Goal: Find contact information: Obtain details needed to contact an individual or organization

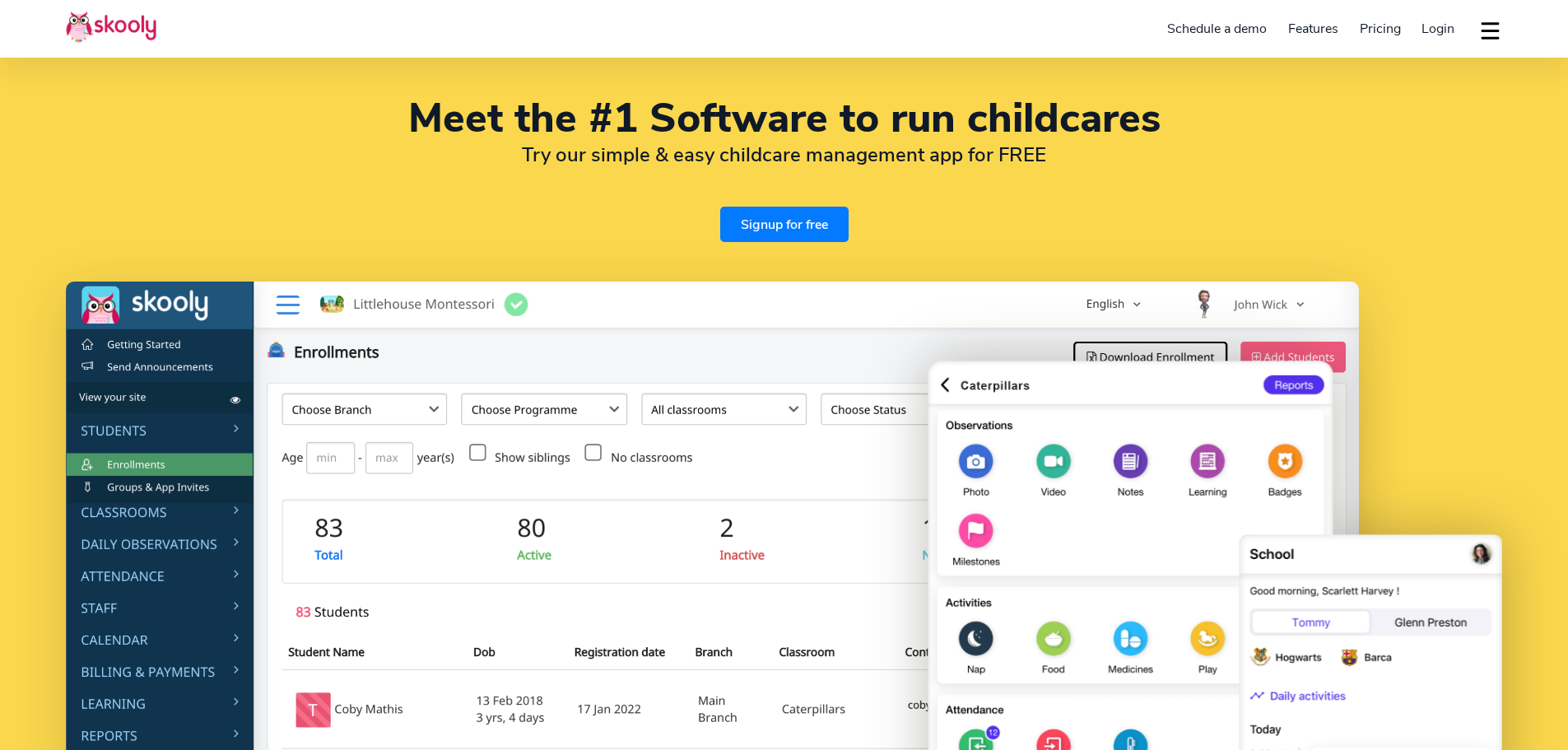
select select "en"
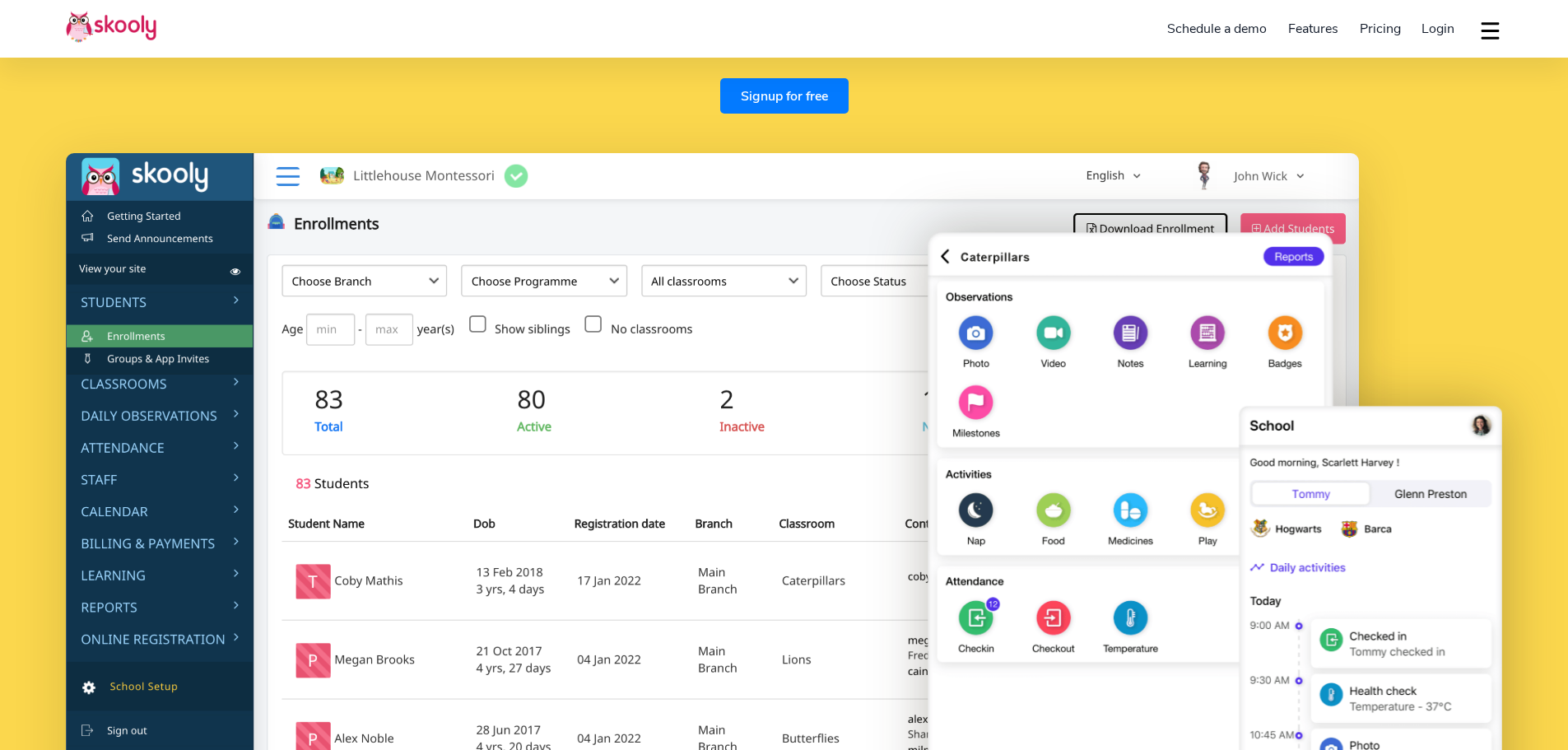
select select "65"
select select "[GEOGRAPHIC_DATA]"
select select "[GEOGRAPHIC_DATA]/[GEOGRAPHIC_DATA]"
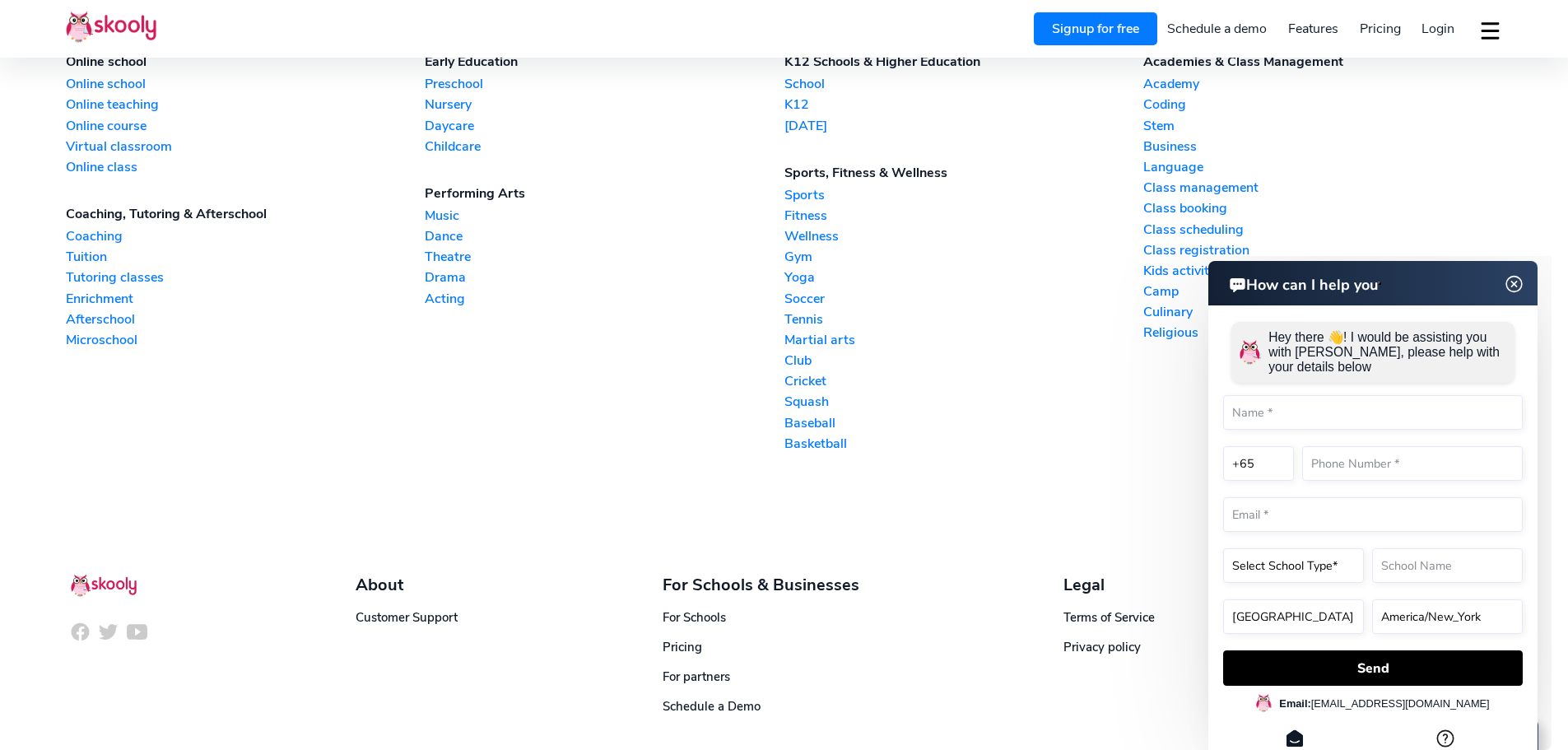
scroll to position [5161, 0]
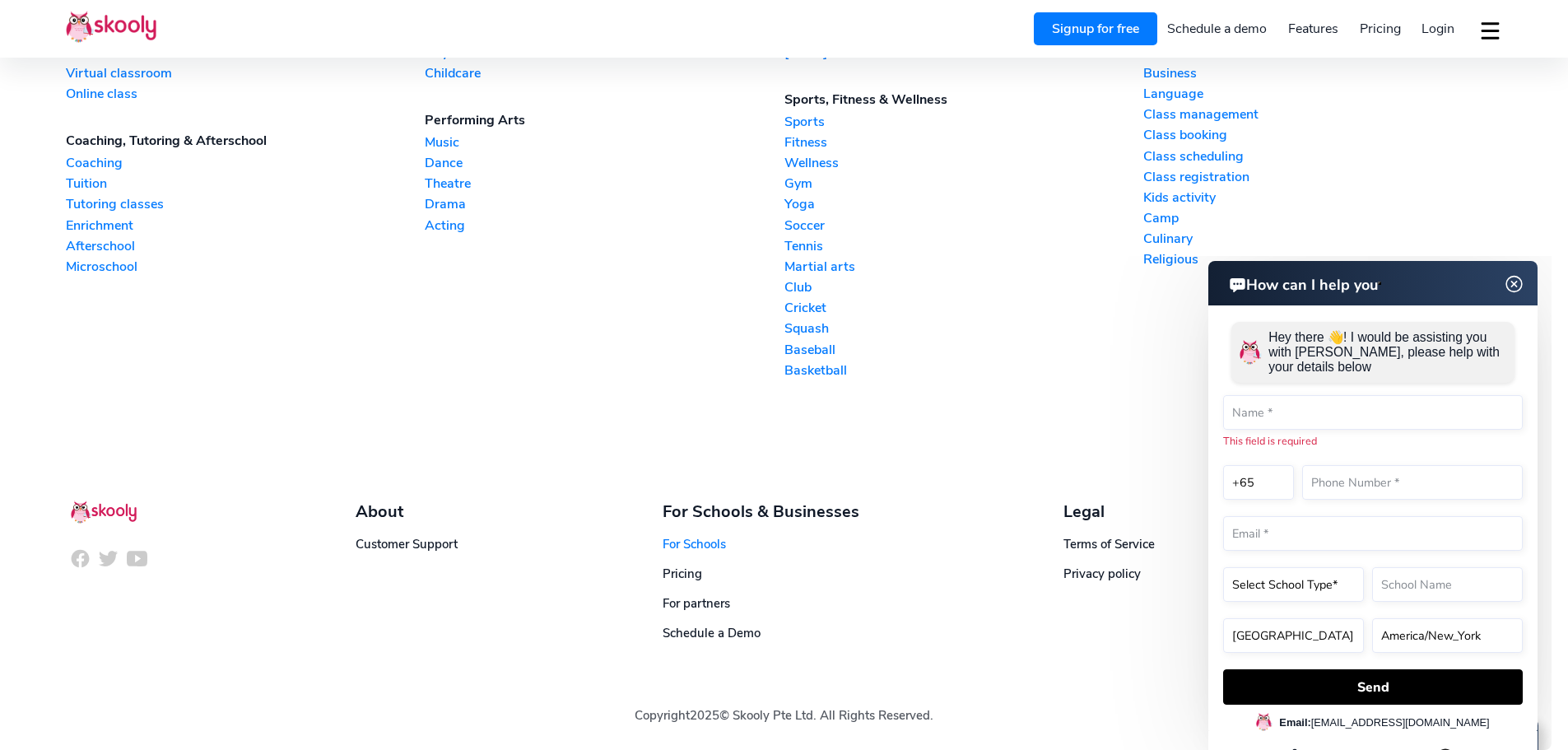
click at [712, 544] on link "For Schools" at bounding box center [694, 544] width 63 height 17
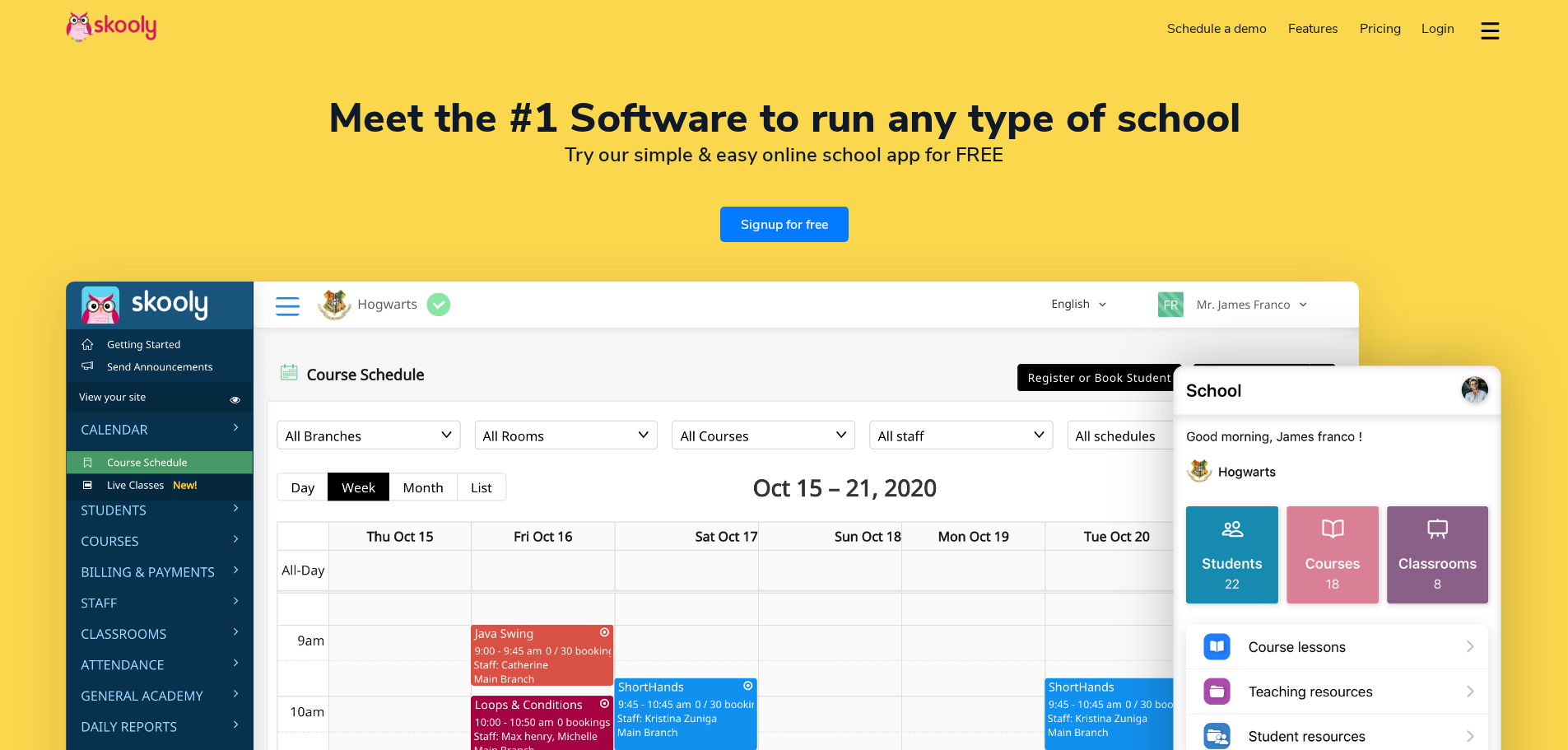
select select "en"
select select "65"
select select "[GEOGRAPHIC_DATA]"
select select "[GEOGRAPHIC_DATA]/[GEOGRAPHIC_DATA]"
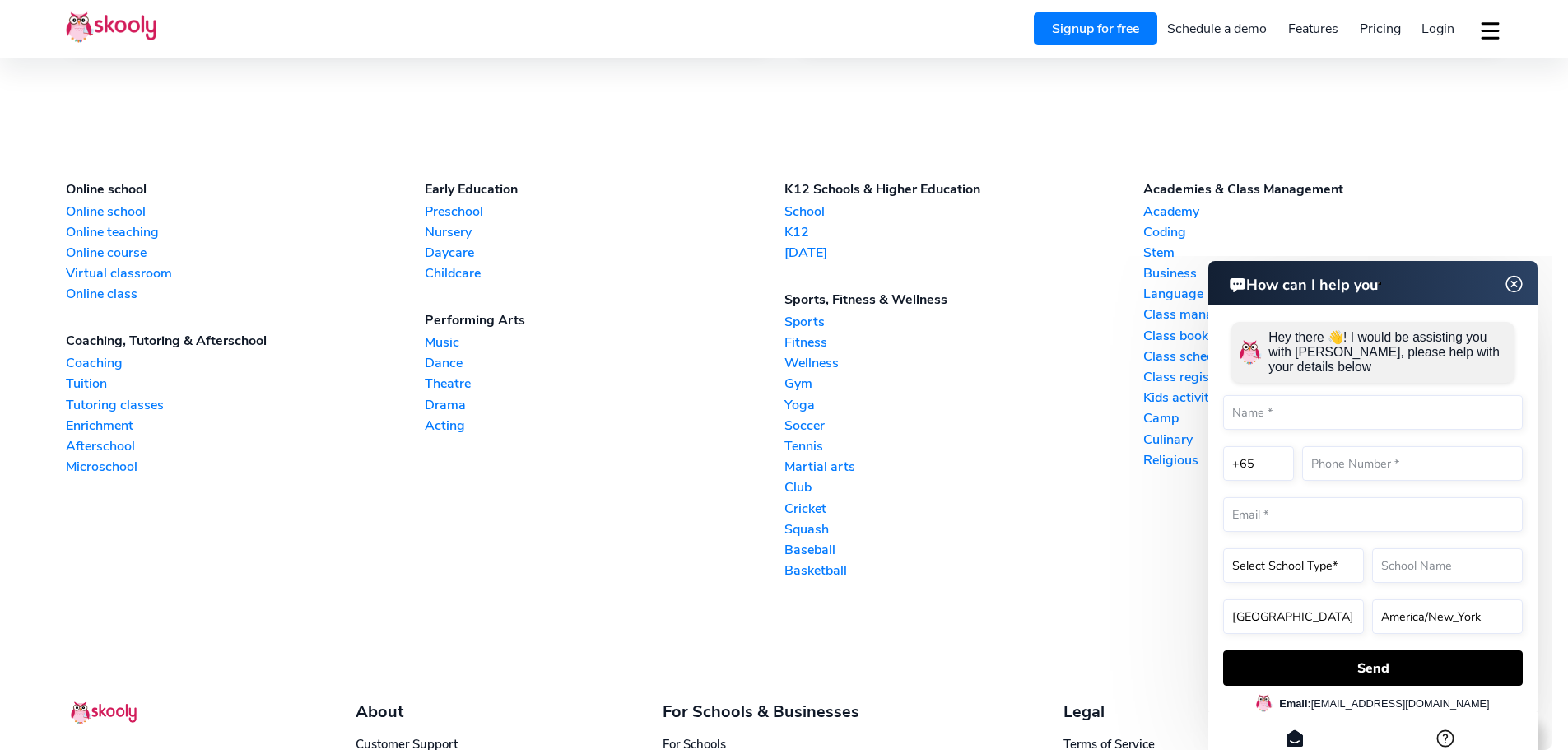
scroll to position [4051, 0]
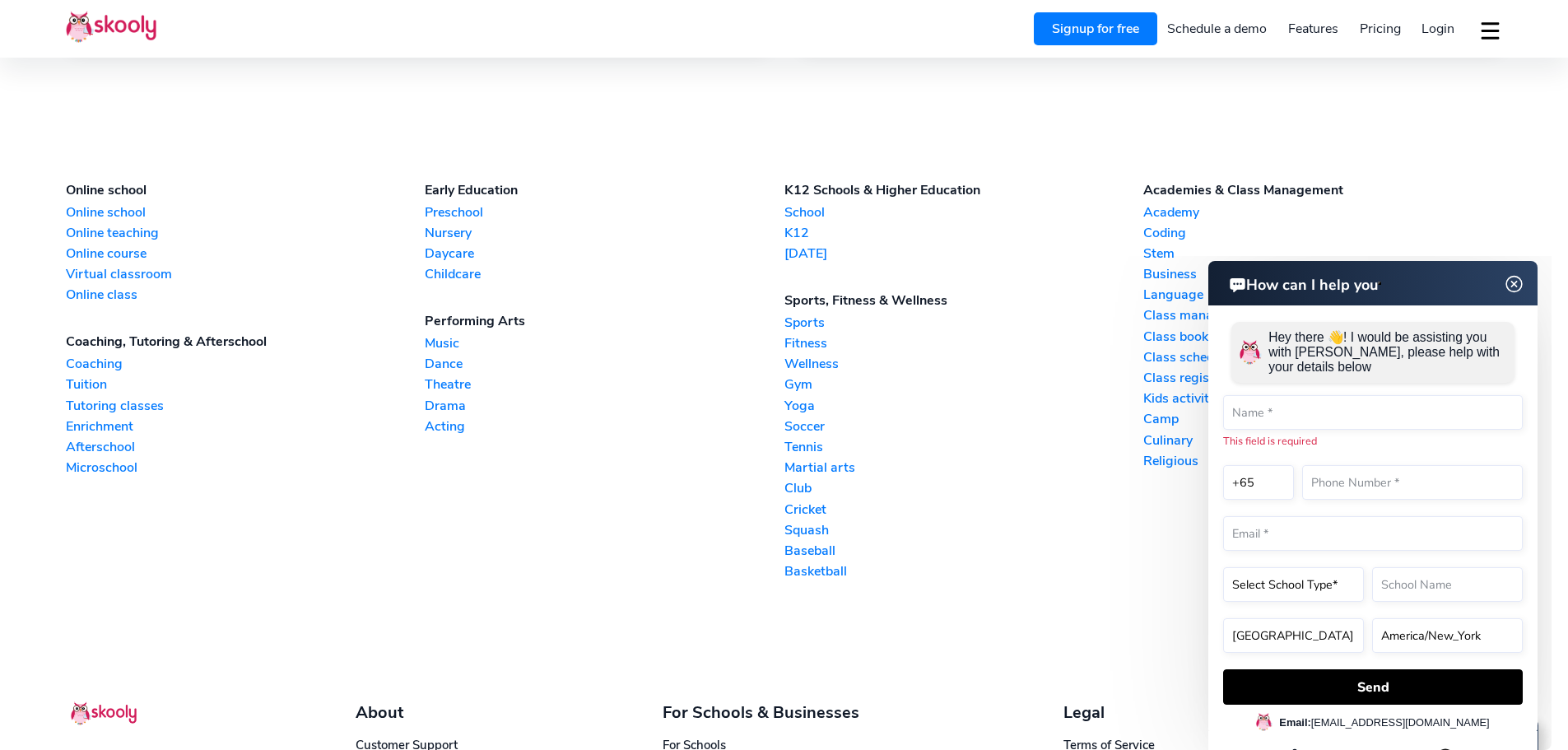
click at [1513, 274] on img at bounding box center [1515, 284] width 32 height 21
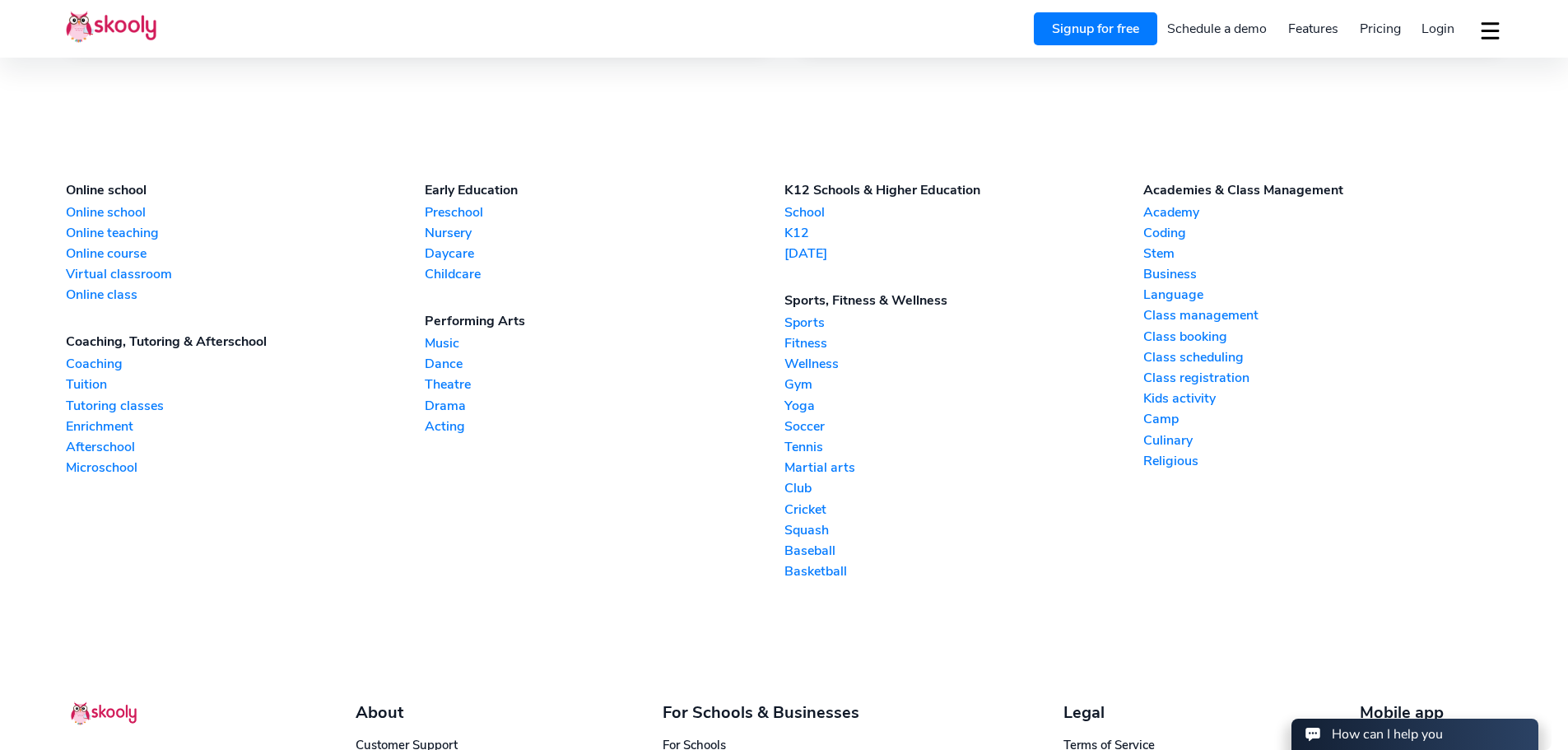
click at [1484, 27] on button "dropdown menu" at bounding box center [1490, 30] width 24 height 37
click at [1446, 107] on span "Contact support" at bounding box center [1441, 103] width 95 height 24
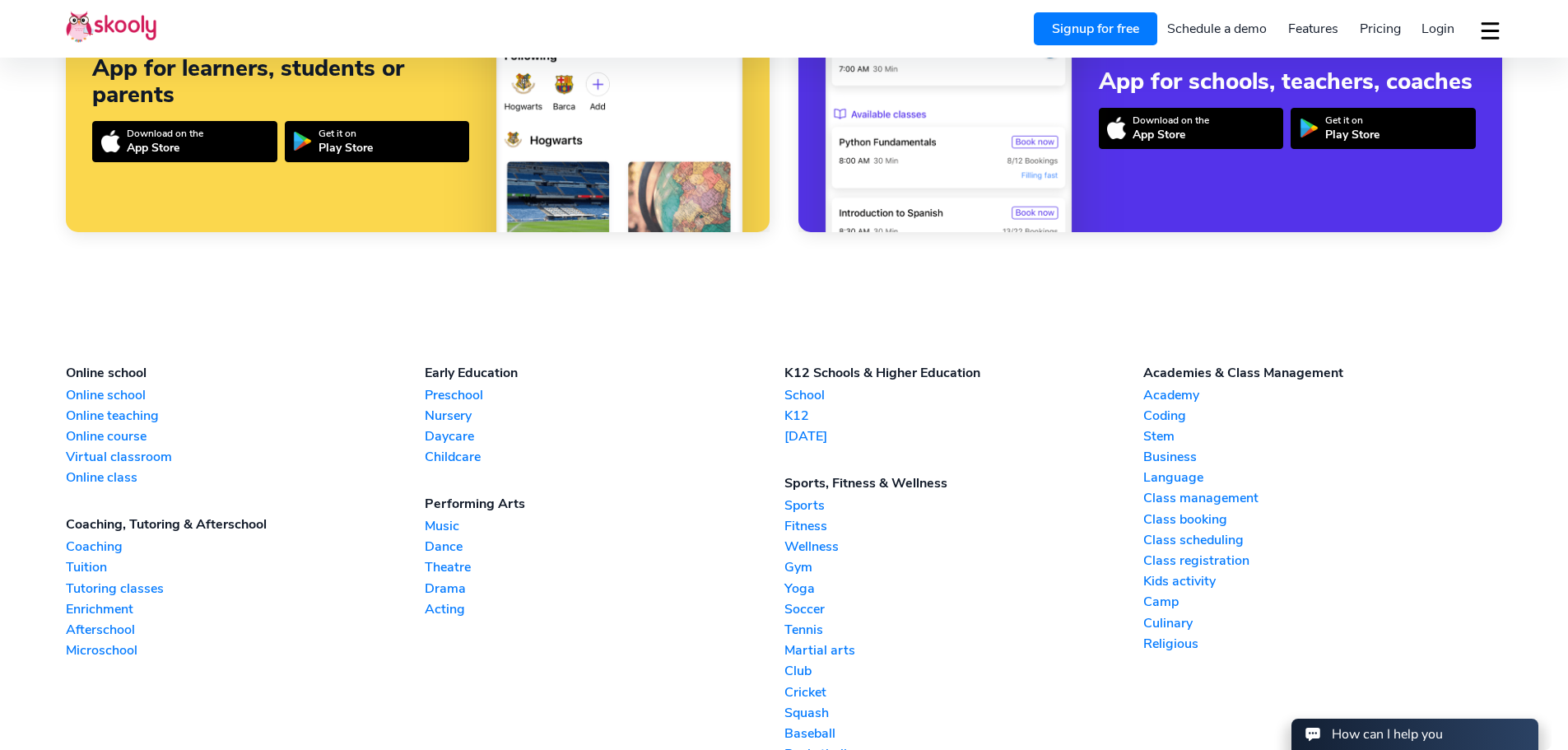
scroll to position [3841, 0]
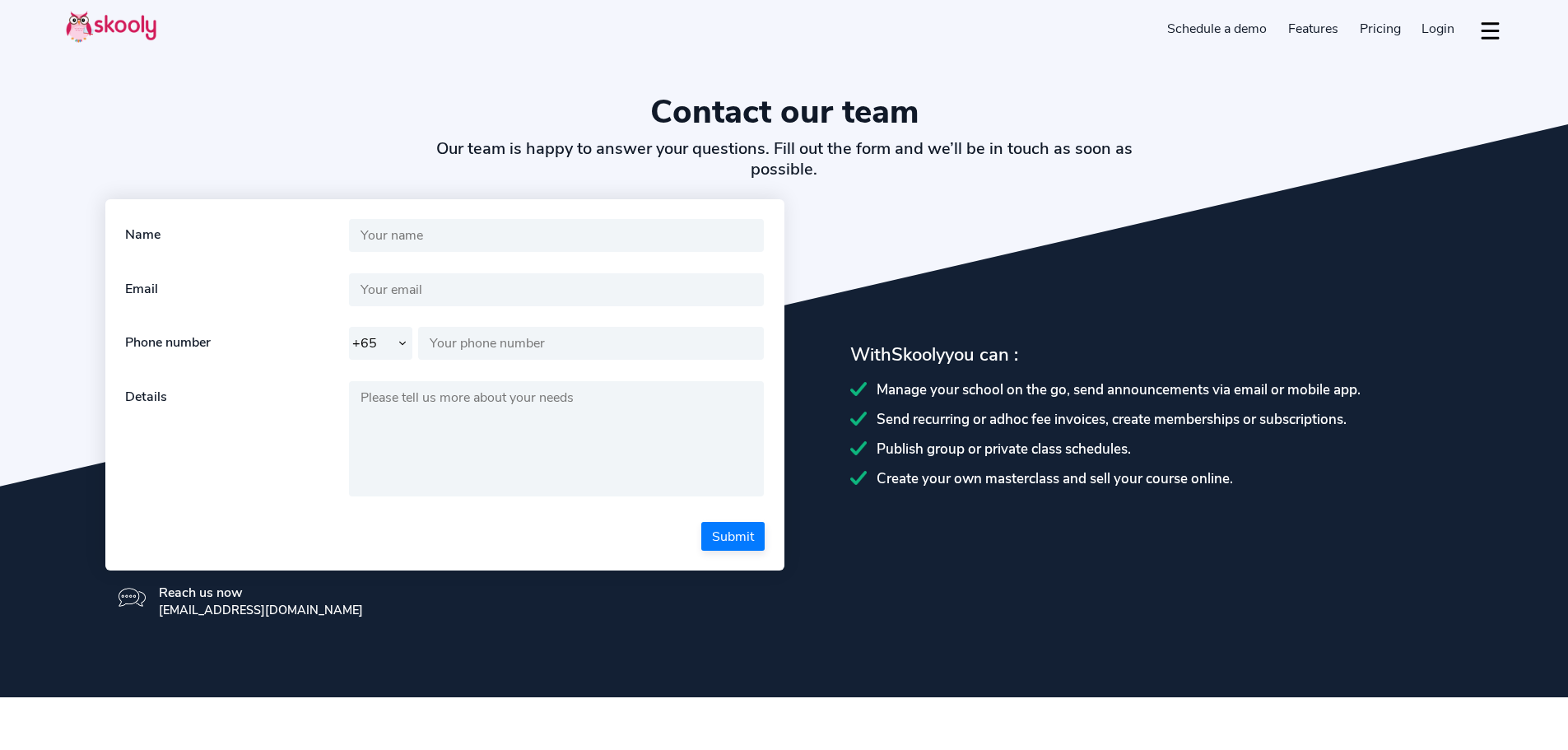
select select "65"
select select "en"
select select "65"
select select "[GEOGRAPHIC_DATA]"
select select "[GEOGRAPHIC_DATA]/[GEOGRAPHIC_DATA]"
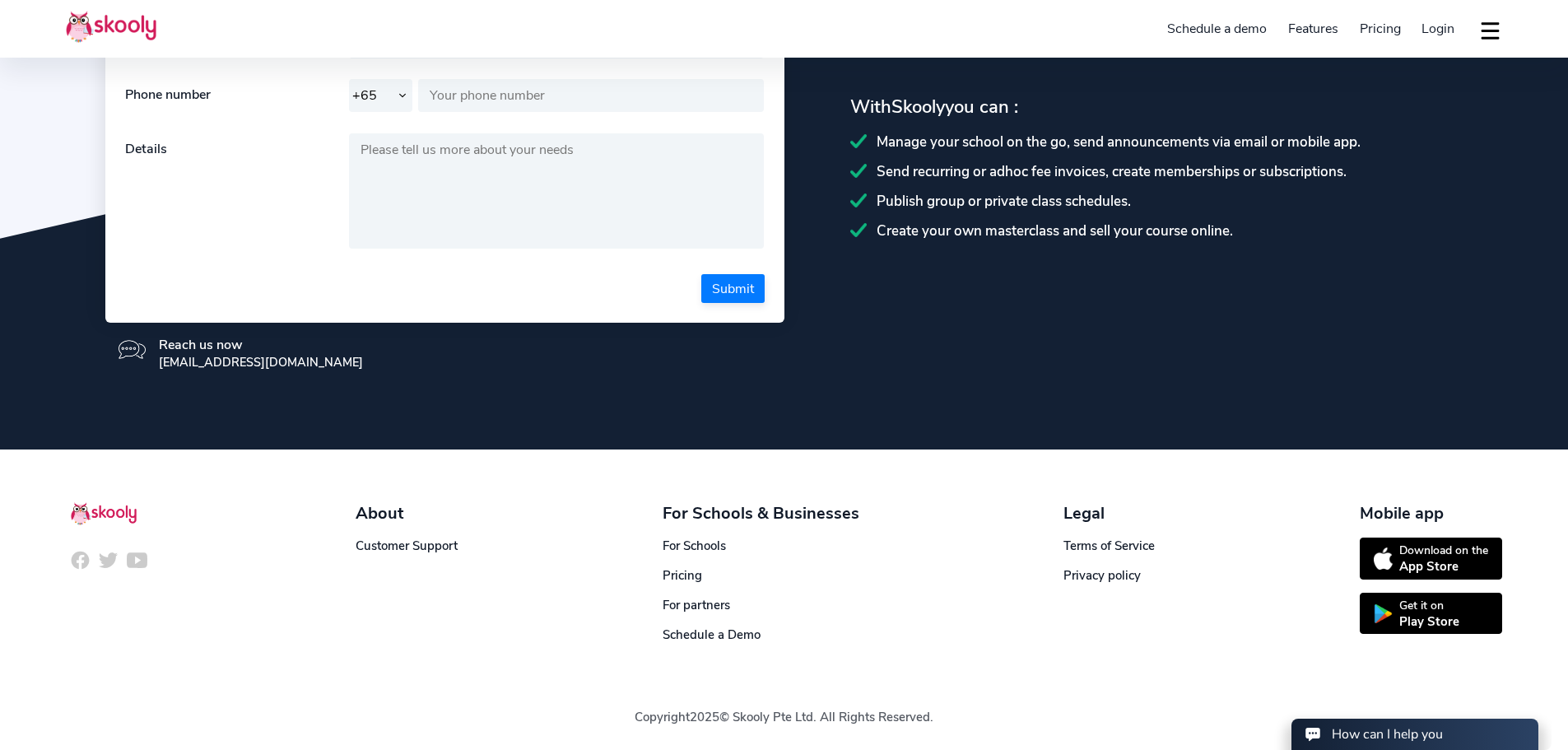
scroll to position [250, 0]
